Goal: Task Accomplishment & Management: Use online tool/utility

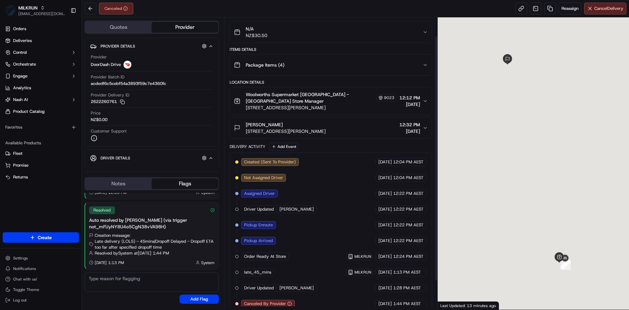
scroll to position [56, 0]
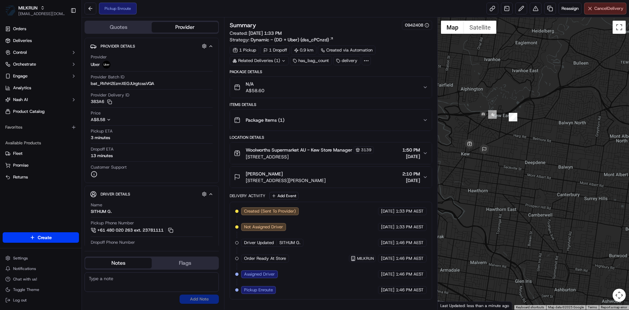
click at [600, 10] on span "Cancel Delivery" at bounding box center [609, 9] width 29 height 6
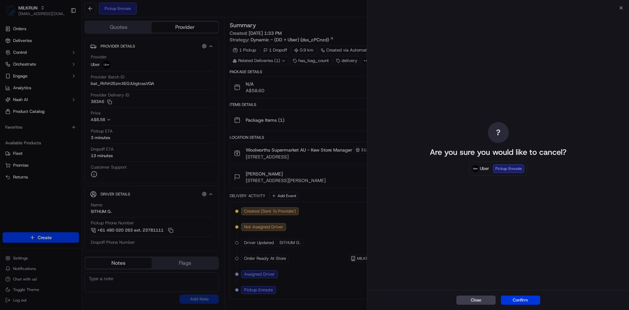
click at [518, 297] on button "Confirm" at bounding box center [520, 299] width 39 height 9
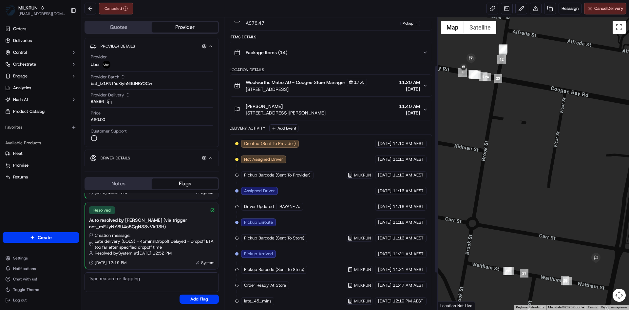
scroll to position [119, 0]
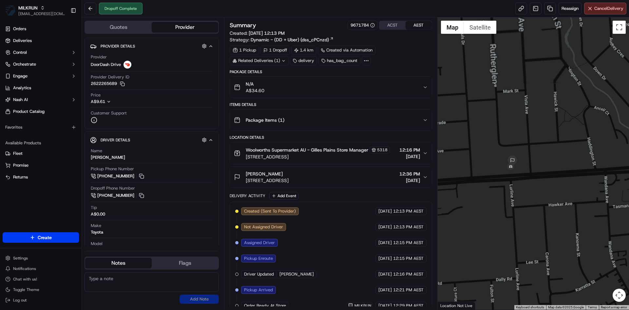
drag, startPoint x: 535, startPoint y: 178, endPoint x: 532, endPoint y: 192, distance: 14.1
click at [532, 192] on div at bounding box center [534, 163] width 192 height 292
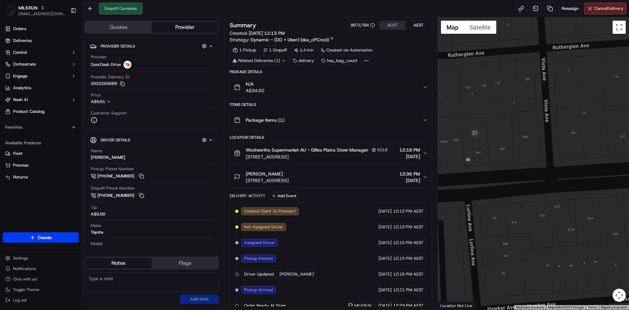
click at [289, 177] on div "Amanda stott" at bounding box center [267, 173] width 43 height 7
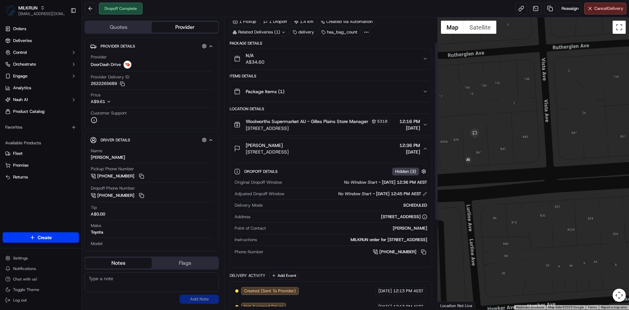
scroll to position [88, 0]
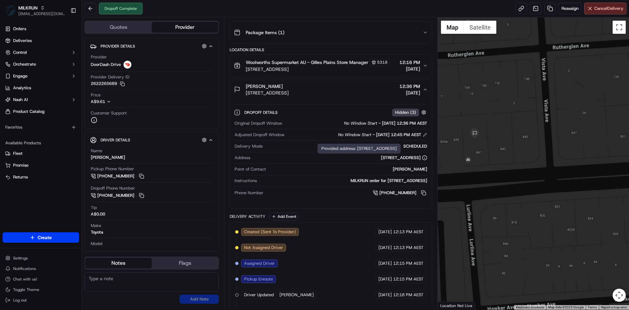
drag, startPoint x: 348, startPoint y: 165, endPoint x: 422, endPoint y: 164, distance: 73.4
click at [422, 161] on div "841 Grand Jct Rd, Valley View, SA 5093, AU" at bounding box center [340, 158] width 174 height 6
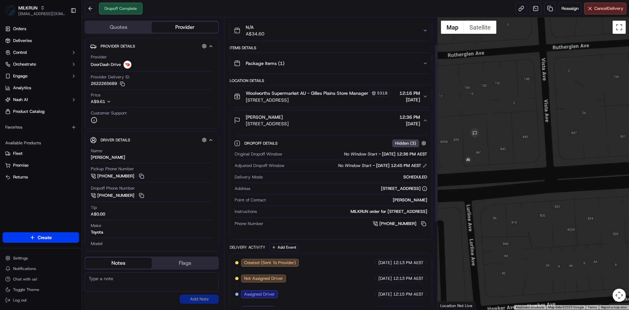
scroll to position [0, 0]
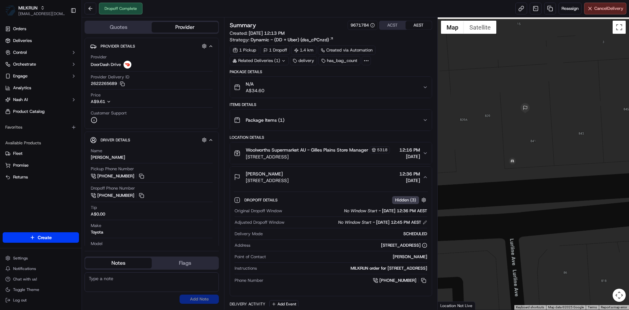
drag, startPoint x: 472, startPoint y: 137, endPoint x: 519, endPoint y: 145, distance: 47.4
click at [519, 145] on div at bounding box center [534, 163] width 192 height 292
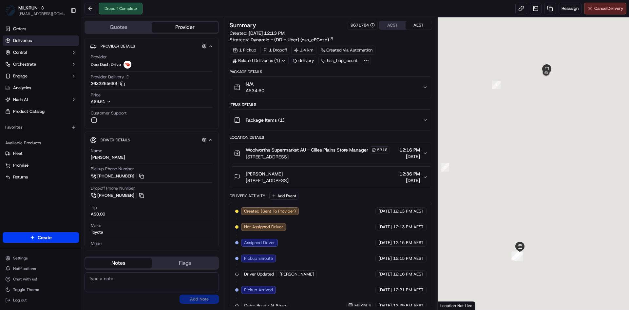
click at [42, 39] on link "Deliveries" at bounding box center [41, 40] width 76 height 10
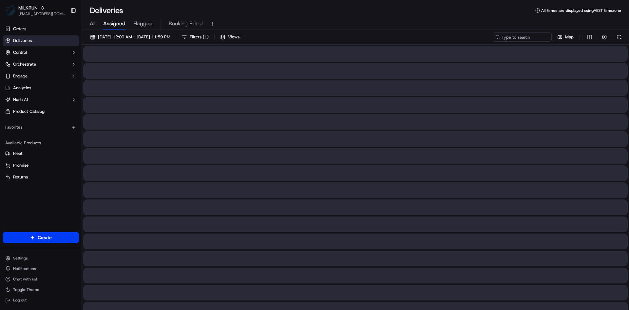
click at [95, 24] on span "All" at bounding box center [93, 24] width 6 height 8
click at [520, 35] on input at bounding box center [512, 36] width 79 height 9
paste input "Ludmila Wilms"
type input "Ludmila Wilms"
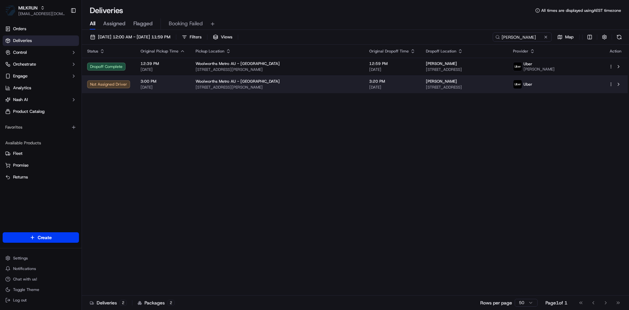
click at [310, 82] on div "Woolworths Metro AU - Randwick" at bounding box center [277, 81] width 163 height 5
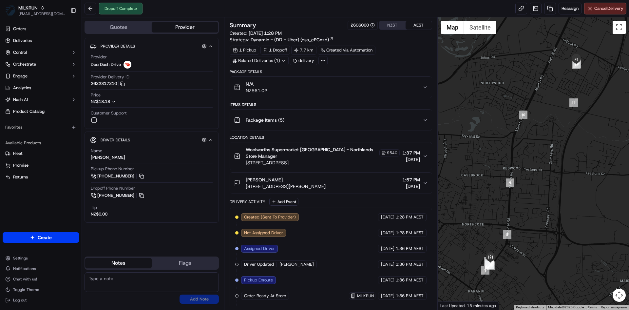
scroll to position [88, 0]
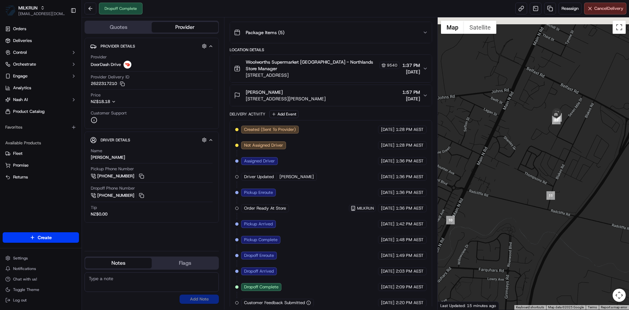
drag, startPoint x: 552, startPoint y: 72, endPoint x: 548, endPoint y: 155, distance: 83.4
click at [548, 155] on div at bounding box center [534, 163] width 192 height 292
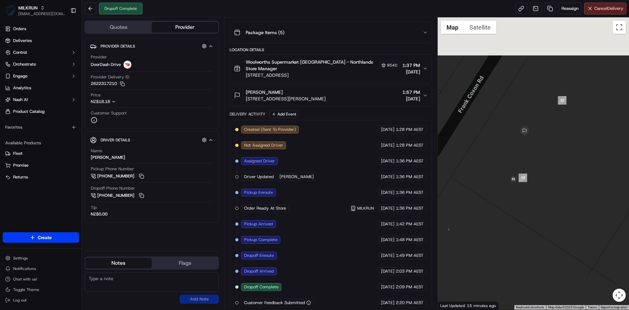
drag, startPoint x: 556, startPoint y: 154, endPoint x: 526, endPoint y: 204, distance: 57.8
click at [526, 204] on div at bounding box center [534, 163] width 192 height 292
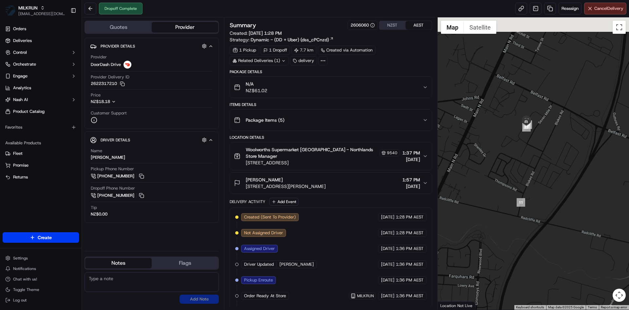
drag, startPoint x: 545, startPoint y: 118, endPoint x: 479, endPoint y: 200, distance: 105.6
click at [458, 225] on div at bounding box center [534, 163] width 192 height 292
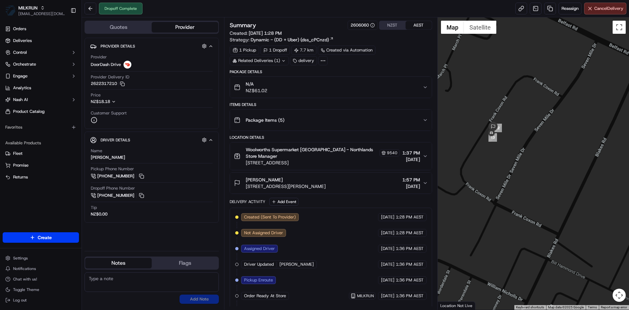
drag, startPoint x: 497, startPoint y: 154, endPoint x: 495, endPoint y: 215, distance: 61.0
click at [495, 215] on div at bounding box center [534, 163] width 192 height 292
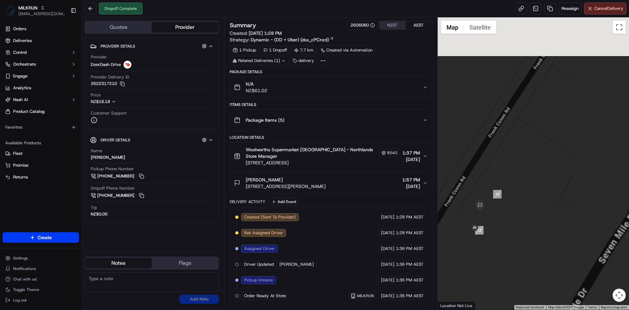
drag, startPoint x: 506, startPoint y: 219, endPoint x: 557, endPoint y: 181, distance: 63.9
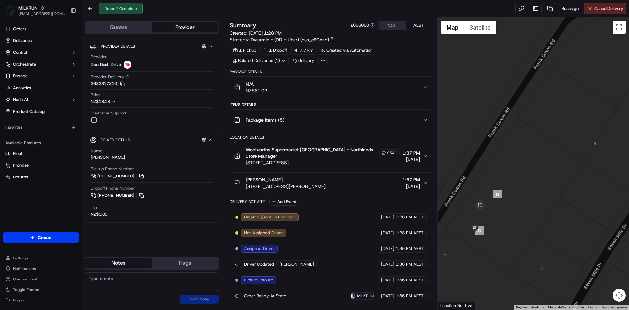
click at [557, 181] on div at bounding box center [534, 163] width 192 height 292
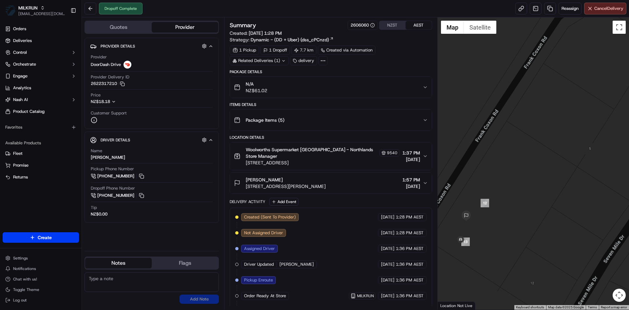
click at [311, 184] on button "Tayla Bruce 7 Frank Coxon Road, Belfast, Canterbury Region 8051, NZ 1:57 PM 22/…" at bounding box center [331, 182] width 202 height 21
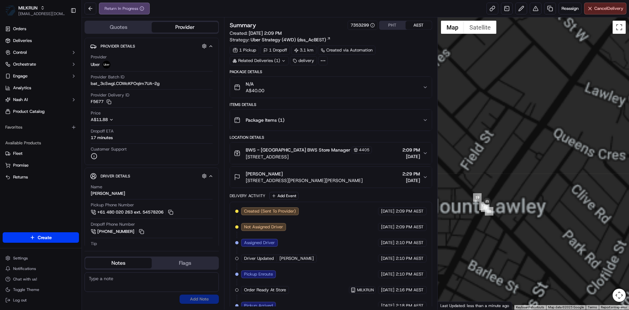
drag, startPoint x: 495, startPoint y: 207, endPoint x: 518, endPoint y: 218, distance: 26.1
click at [518, 218] on div at bounding box center [534, 163] width 192 height 292
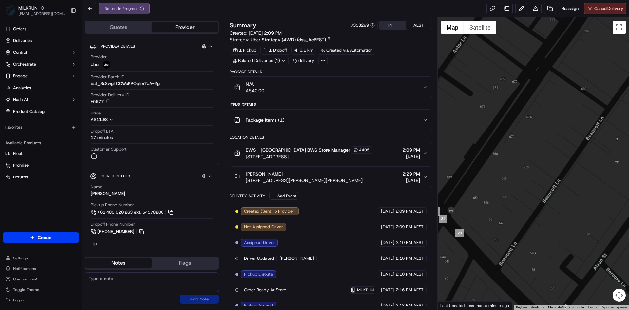
drag, startPoint x: 489, startPoint y: 205, endPoint x: 540, endPoint y: 208, distance: 51.2
click at [540, 208] on div at bounding box center [534, 163] width 192 height 292
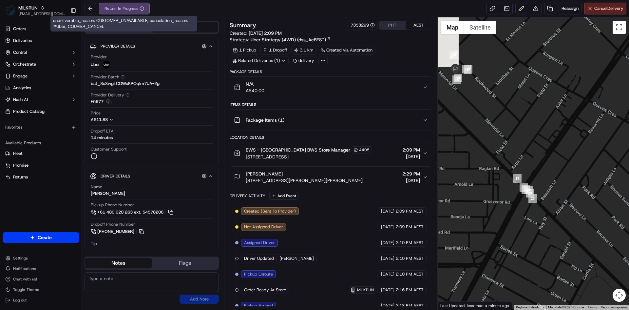
drag, startPoint x: 598, startPoint y: 98, endPoint x: 524, endPoint y: 176, distance: 107.1
click at [524, 176] on div at bounding box center [534, 163] width 192 height 292
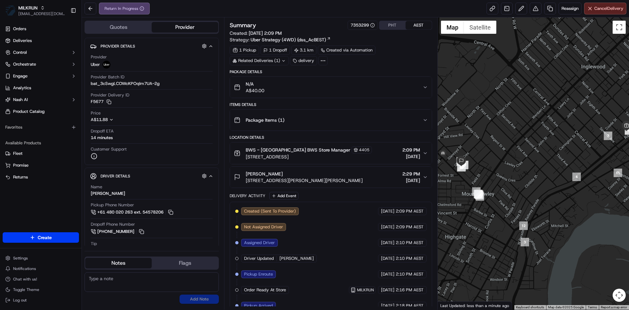
drag, startPoint x: 568, startPoint y: 115, endPoint x: 519, endPoint y: 167, distance: 71.6
click at [519, 167] on div at bounding box center [534, 163] width 192 height 292
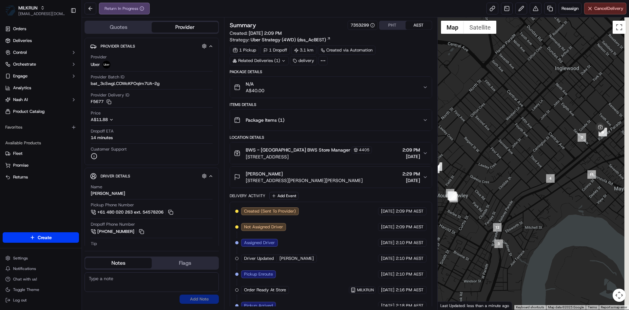
drag, startPoint x: 562, startPoint y: 120, endPoint x: 536, endPoint y: 121, distance: 25.2
click at [536, 121] on div at bounding box center [534, 163] width 192 height 292
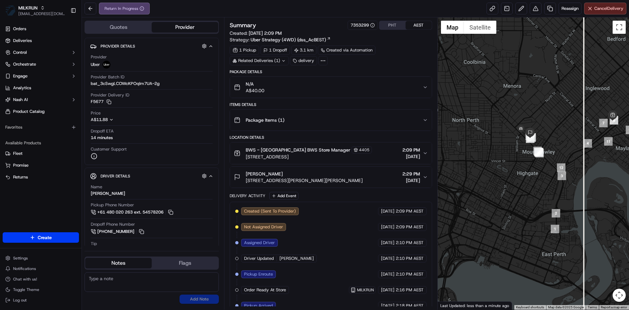
drag, startPoint x: 559, startPoint y: 127, endPoint x: 594, endPoint y: 118, distance: 36.2
click at [594, 118] on div at bounding box center [534, 163] width 192 height 292
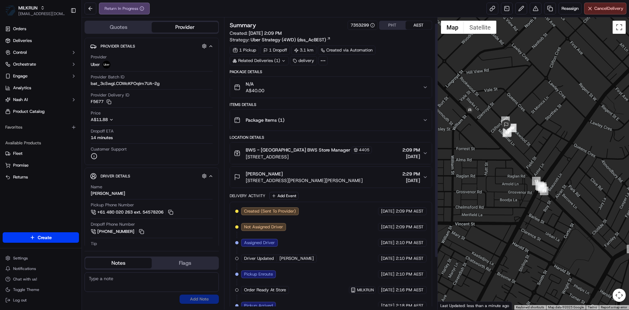
scroll to position [72, 0]
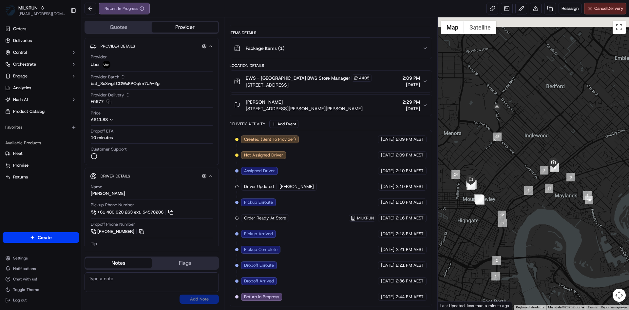
drag, startPoint x: 506, startPoint y: 74, endPoint x: 524, endPoint y: 139, distance: 67.0
click at [524, 139] on div at bounding box center [534, 163] width 192 height 292
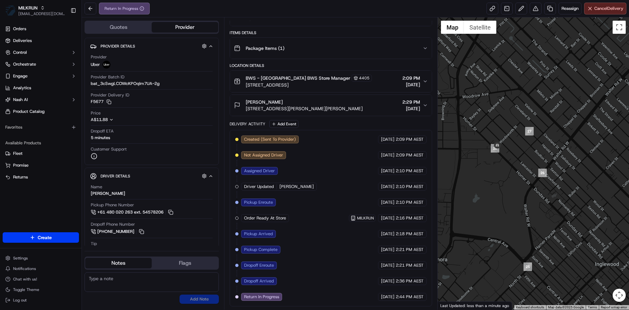
drag, startPoint x: 571, startPoint y: 137, endPoint x: 524, endPoint y: 148, distance: 48.3
click at [524, 148] on div at bounding box center [534, 163] width 192 height 292
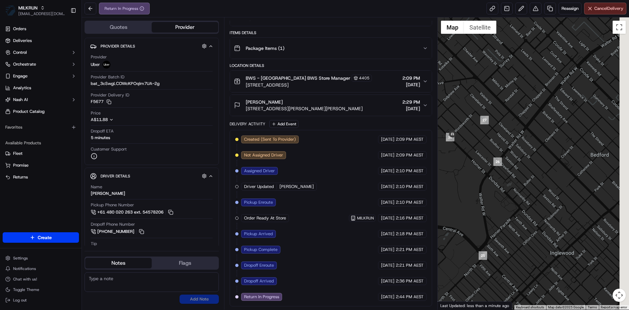
drag, startPoint x: 533, startPoint y: 153, endPoint x: 492, endPoint y: 141, distance: 42.3
click at [492, 141] on div at bounding box center [534, 163] width 192 height 292
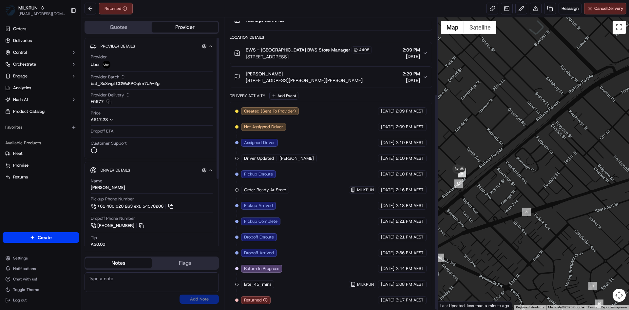
scroll to position [103, 0]
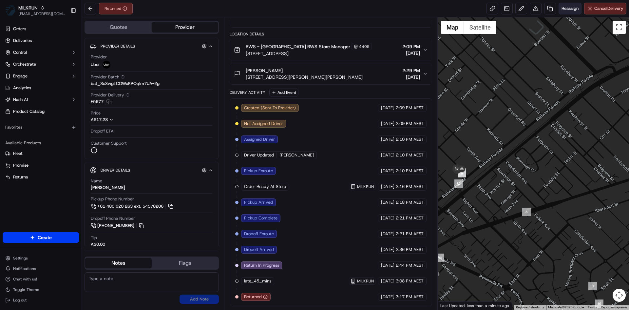
click at [563, 6] on span "Reassign" at bounding box center [570, 9] width 17 height 6
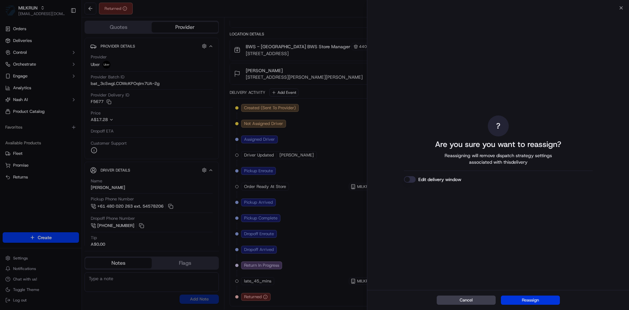
click at [529, 299] on button "Reassign" at bounding box center [530, 299] width 59 height 9
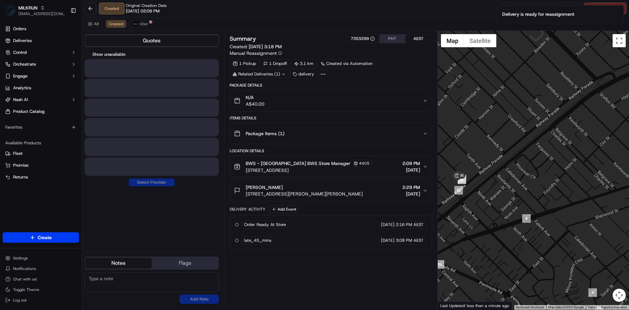
scroll to position [0, 0]
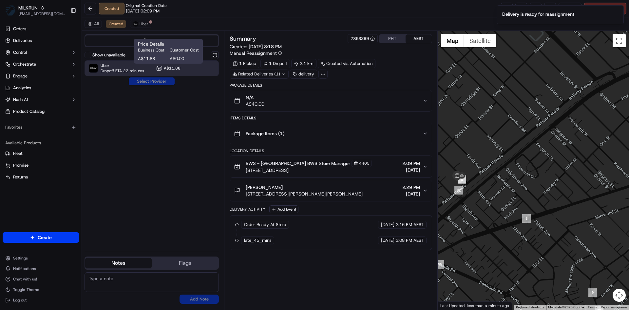
click at [178, 66] on span "A$11.88" at bounding box center [172, 68] width 17 height 5
click at [160, 80] on button "Assign Provider" at bounding box center [152, 81] width 47 height 8
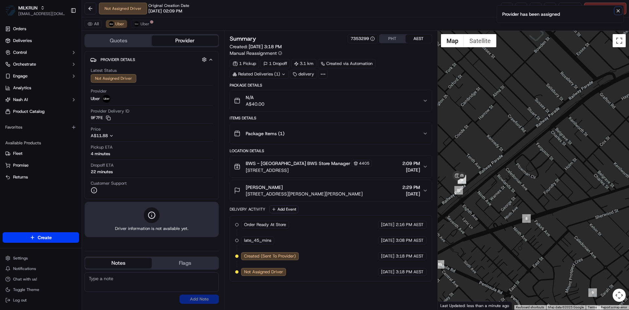
click at [618, 11] on icon "Notifications (F8)" at bounding box center [618, 10] width 5 height 5
click at [505, 9] on link at bounding box center [507, 9] width 12 height 12
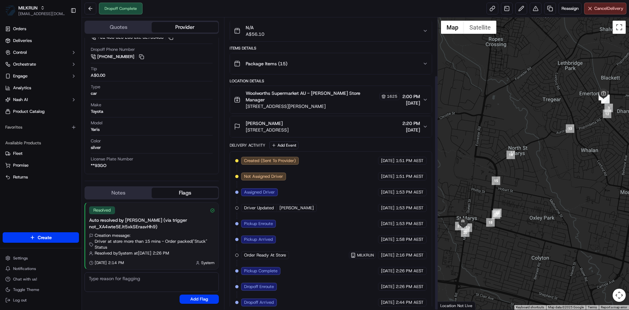
scroll to position [72, 0]
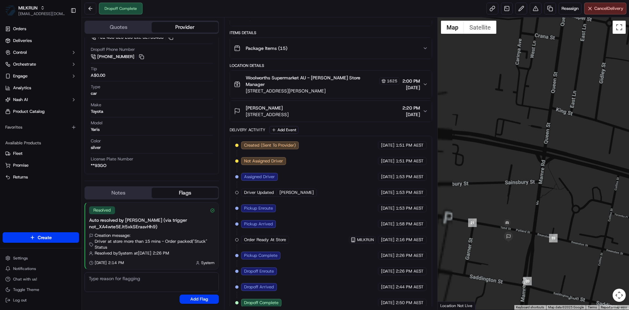
drag, startPoint x: 459, startPoint y: 228, endPoint x: 535, endPoint y: 229, distance: 75.7
click at [538, 230] on div at bounding box center [534, 163] width 192 height 292
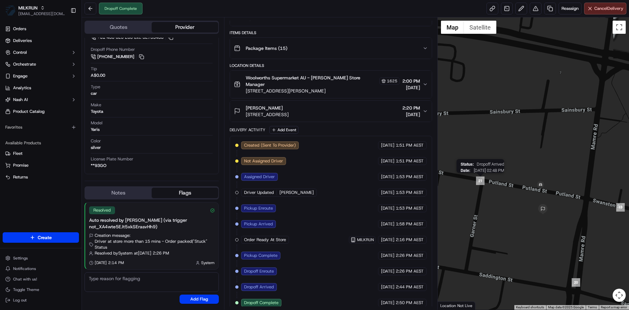
drag, startPoint x: 541, startPoint y: 230, endPoint x: 462, endPoint y: 182, distance: 92.6
click at [462, 182] on div "Status : Dropoff Arrived Date : [DATE] 02:48 PM" at bounding box center [534, 163] width 192 height 292
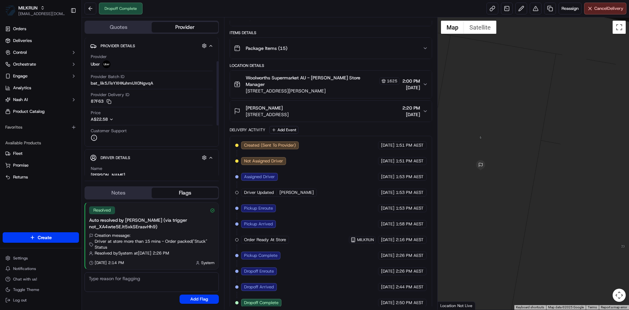
scroll to position [0, 0]
drag, startPoint x: 468, startPoint y: 124, endPoint x: 552, endPoint y: 212, distance: 122.0
click at [552, 212] on div at bounding box center [534, 163] width 192 height 292
